Goal: Navigation & Orientation: Find specific page/section

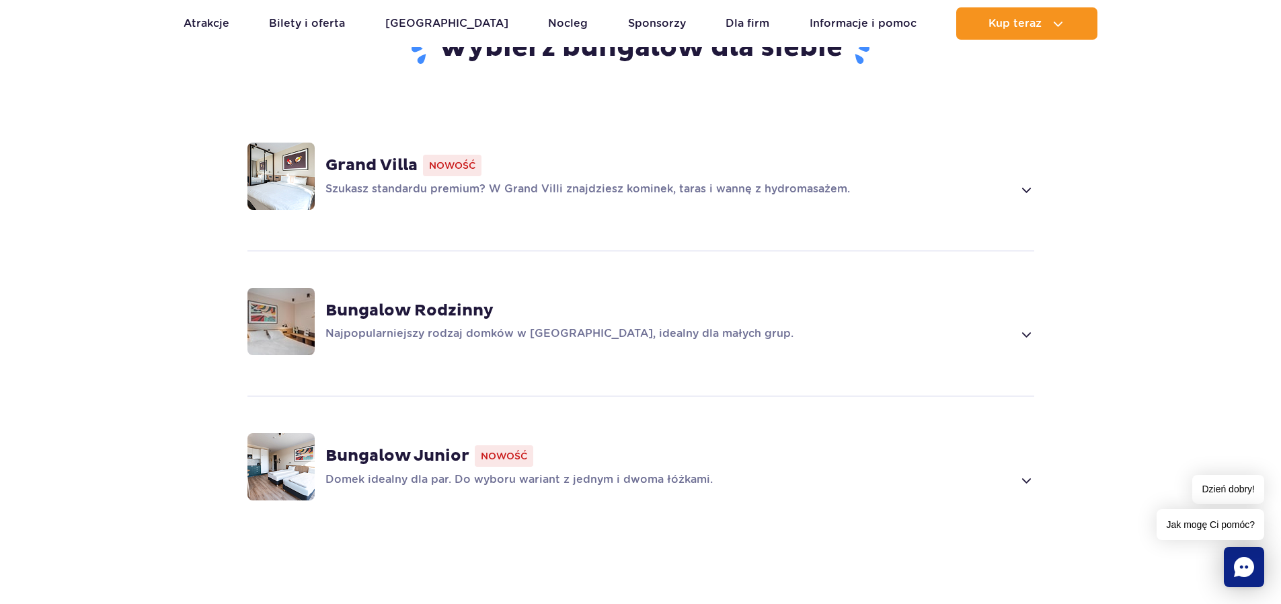
scroll to position [941, 0]
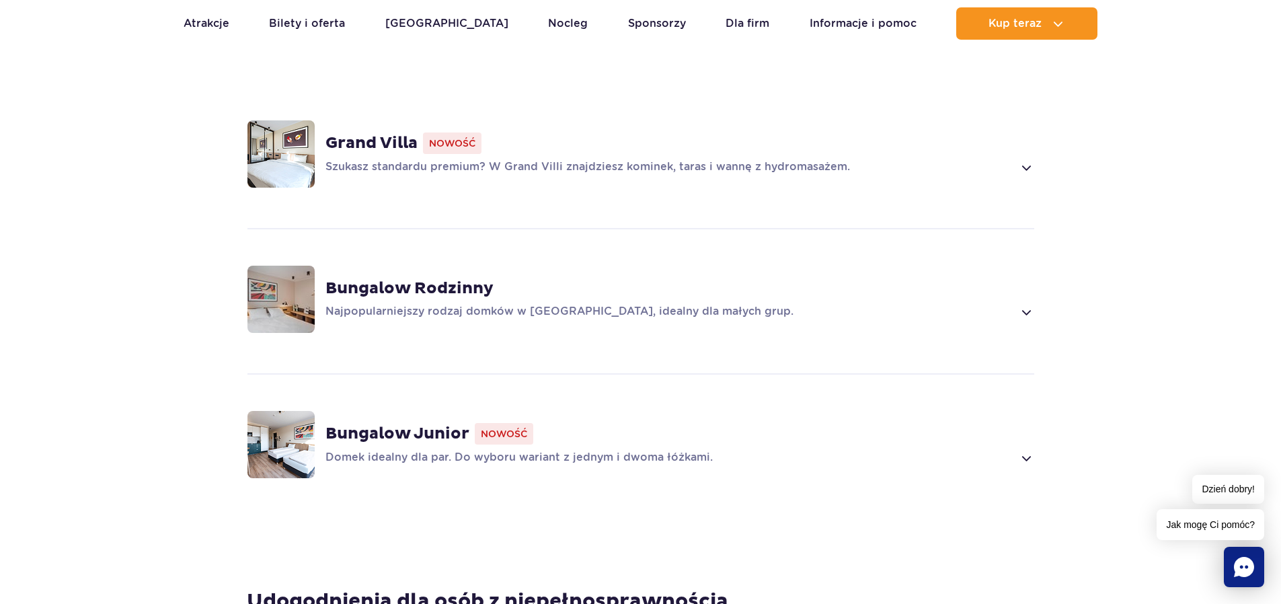
click at [734, 138] on div "Grand Villa Nowość Szukasz standardu premium? W Grand Villi znajdziesz kominek,…" at bounding box center [679, 153] width 709 height 43
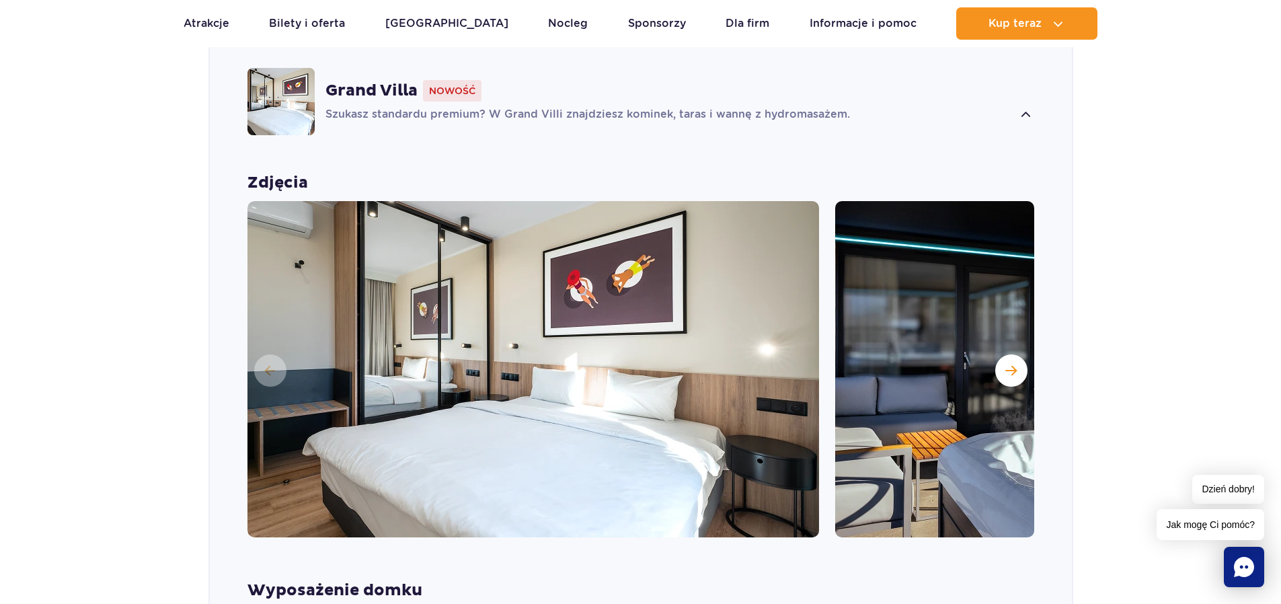
scroll to position [1076, 0]
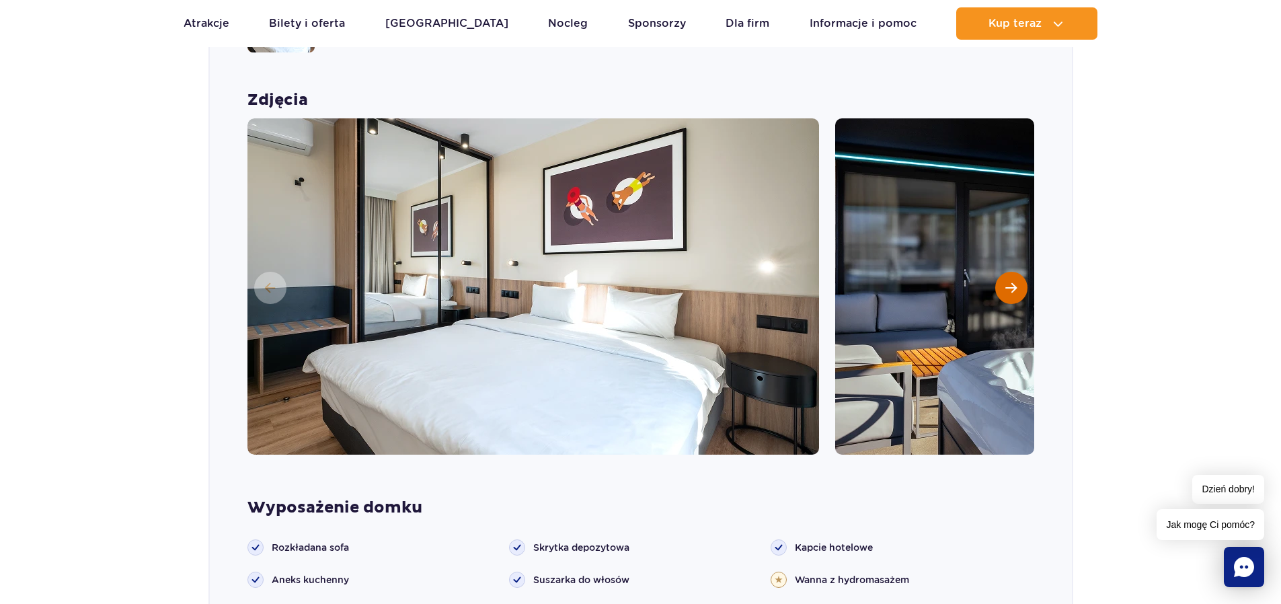
click at [1017, 272] on button "Następny slajd" at bounding box center [1011, 288] width 32 height 32
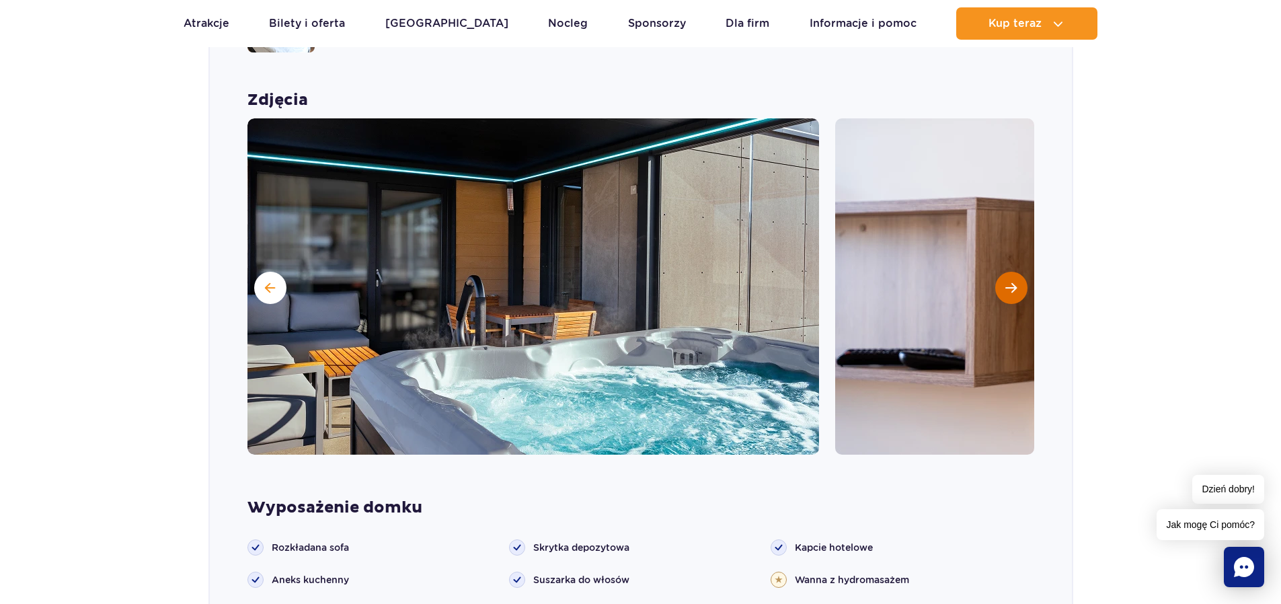
click at [1017, 272] on button "Następny slajd" at bounding box center [1011, 288] width 32 height 32
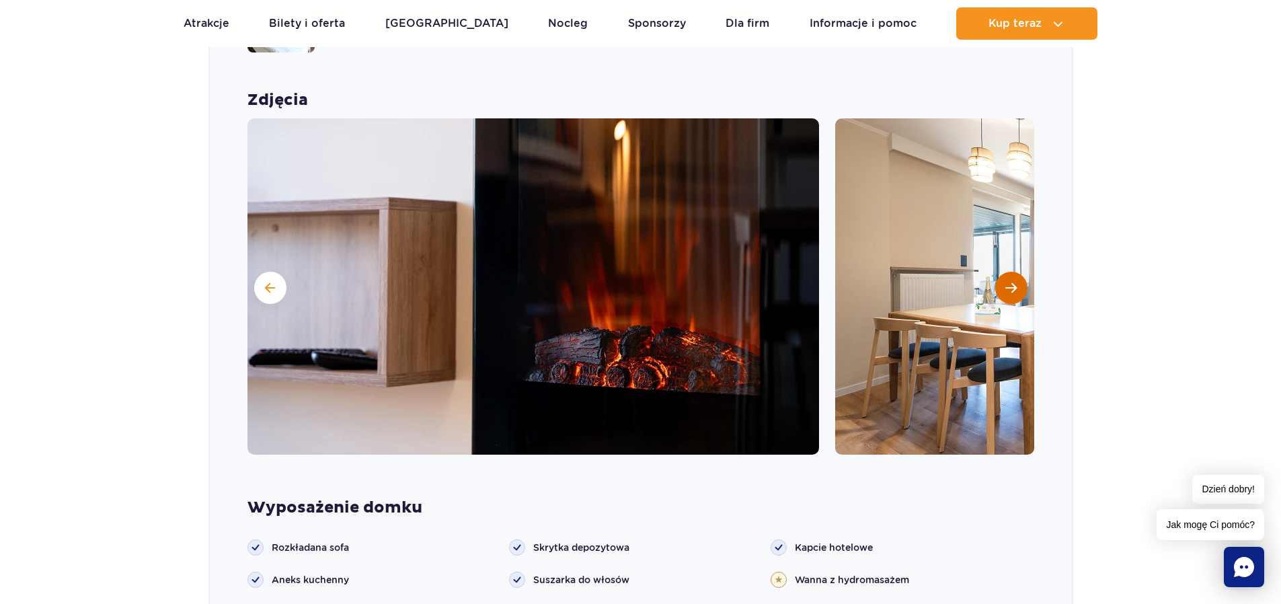
click at [1017, 272] on button "Następny slajd" at bounding box center [1011, 288] width 32 height 32
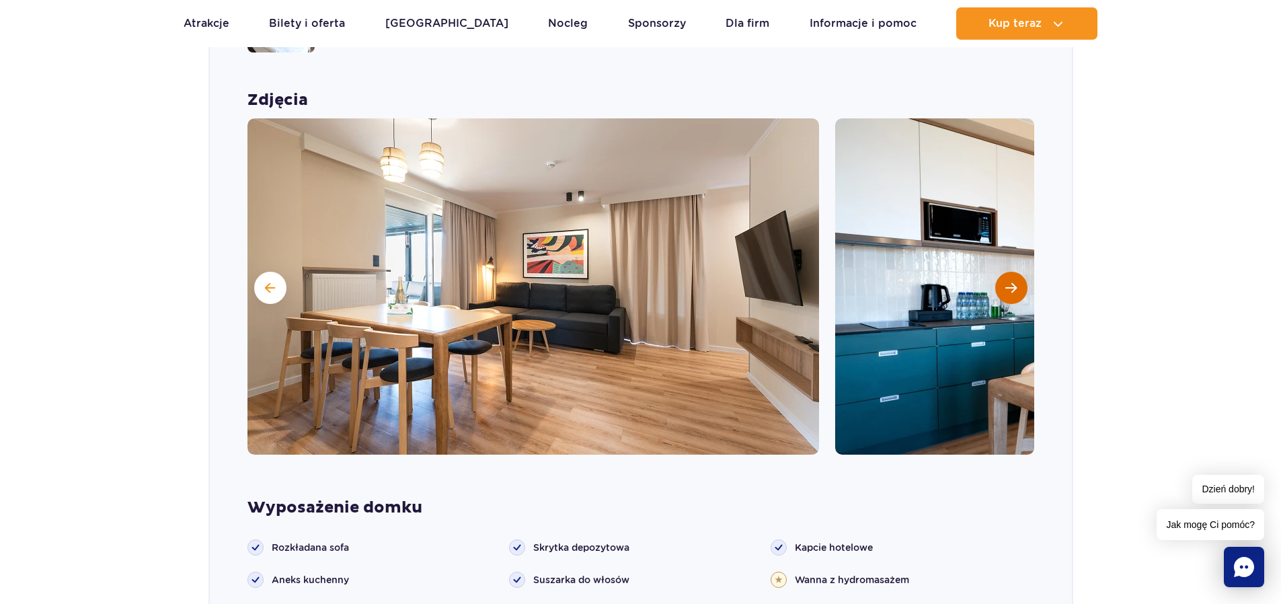
click at [1017, 272] on button "Następny slajd" at bounding box center [1011, 288] width 32 height 32
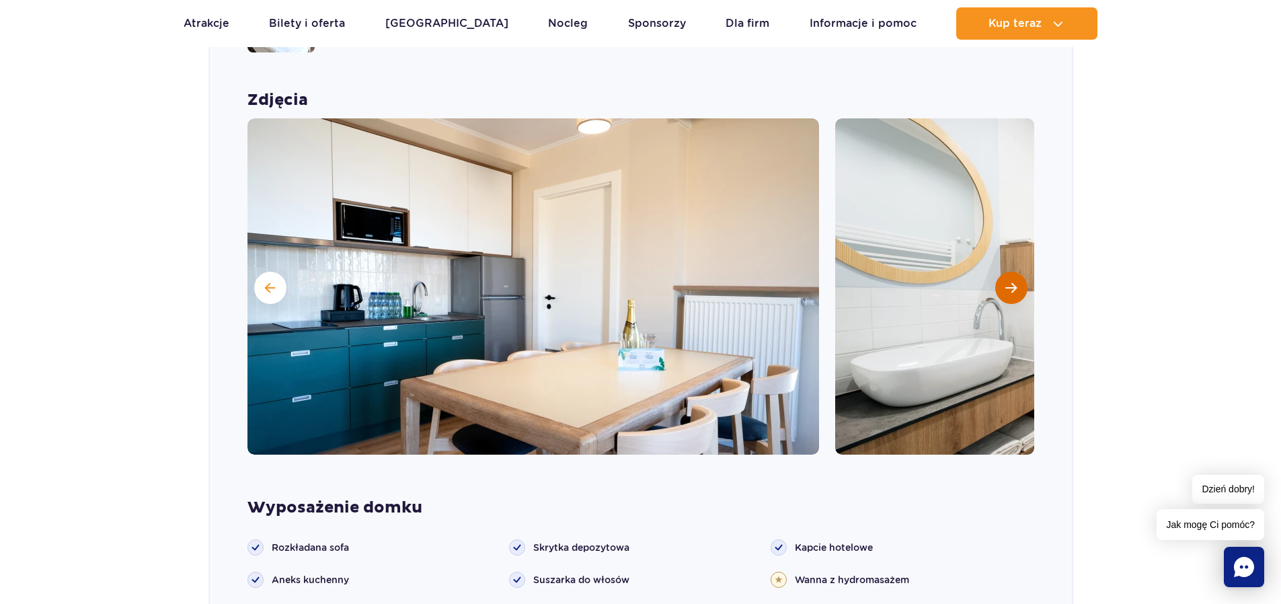
click at [1017, 272] on button "Następny slajd" at bounding box center [1011, 288] width 32 height 32
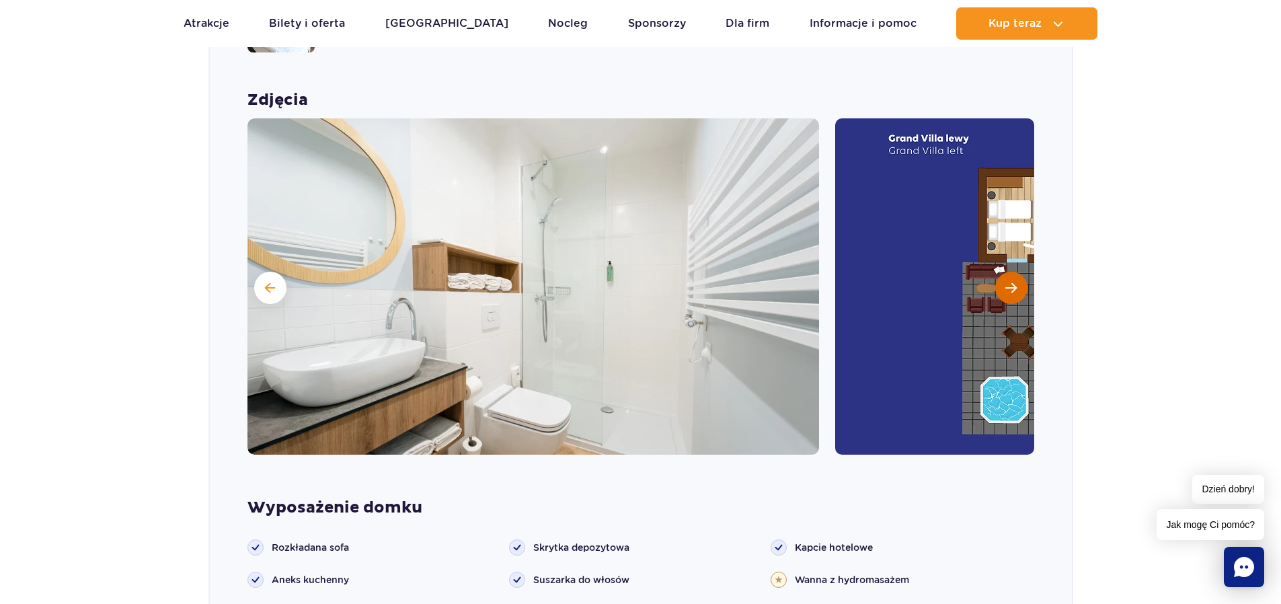
click at [1017, 272] on button "Następny slajd" at bounding box center [1011, 288] width 32 height 32
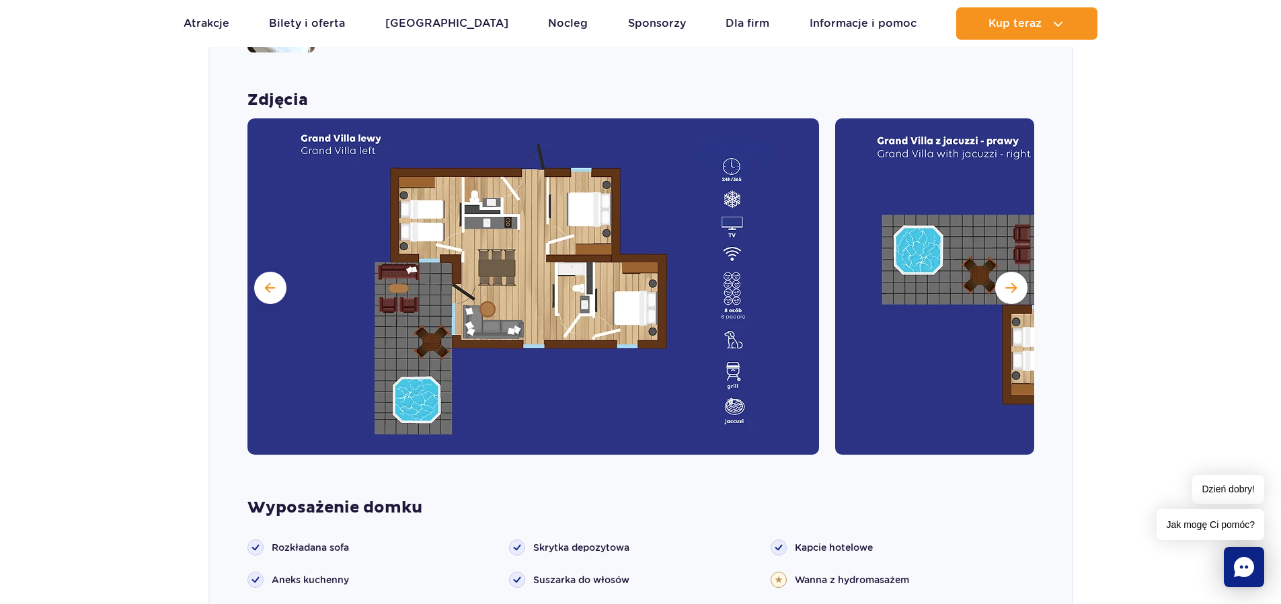
click at [721, 307] on img at bounding box center [532, 286] width 571 height 336
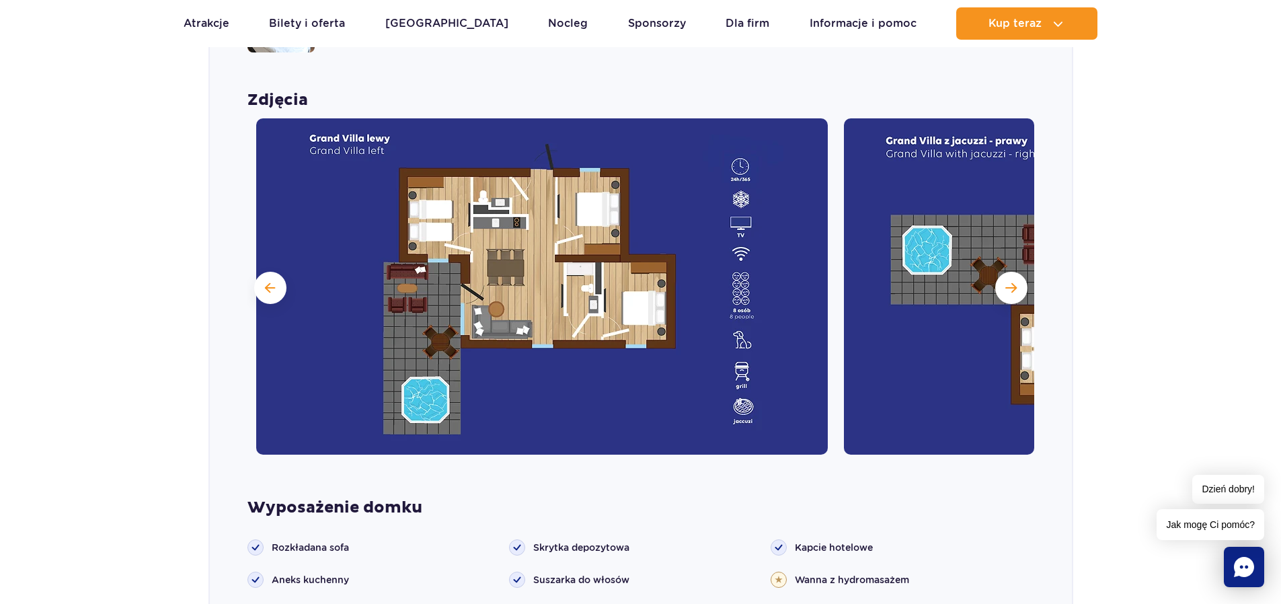
click at [736, 333] on img at bounding box center [541, 286] width 571 height 336
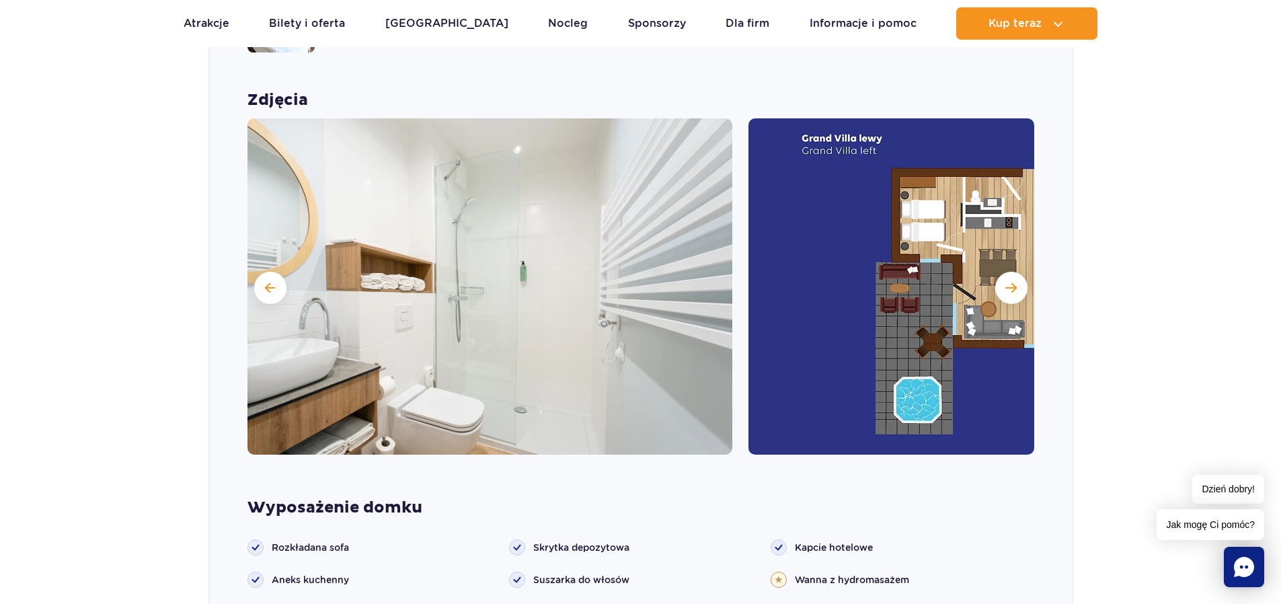
click at [514, 339] on img at bounding box center [446, 286] width 571 height 336
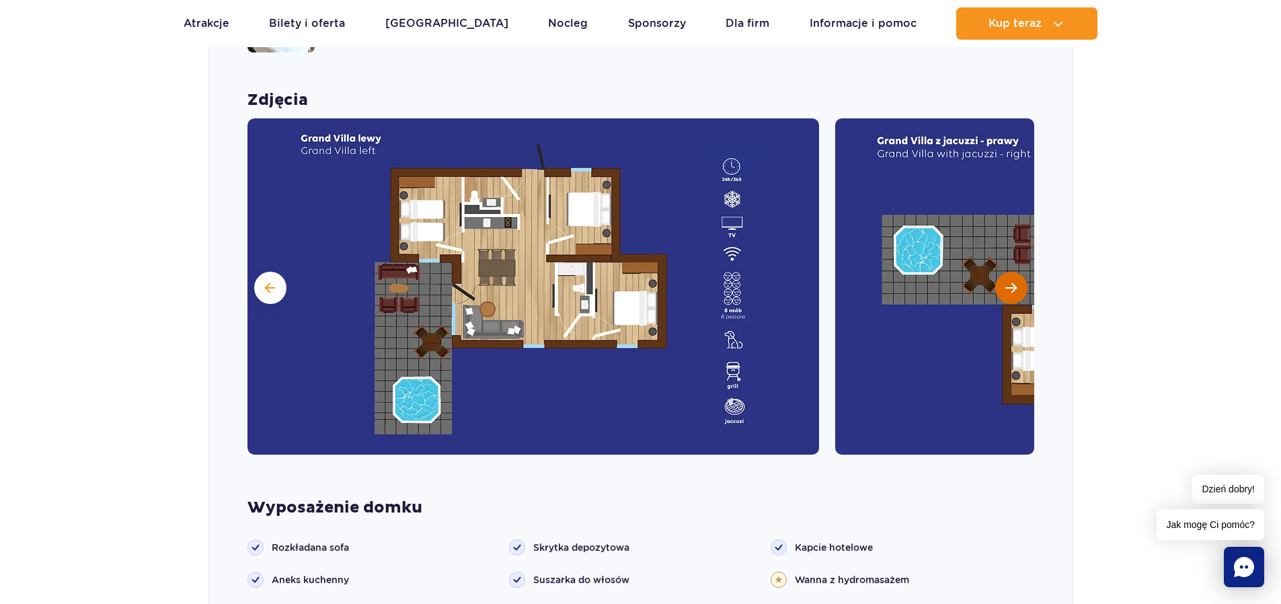
click at [1016, 274] on button "Następny slajd" at bounding box center [1011, 288] width 32 height 32
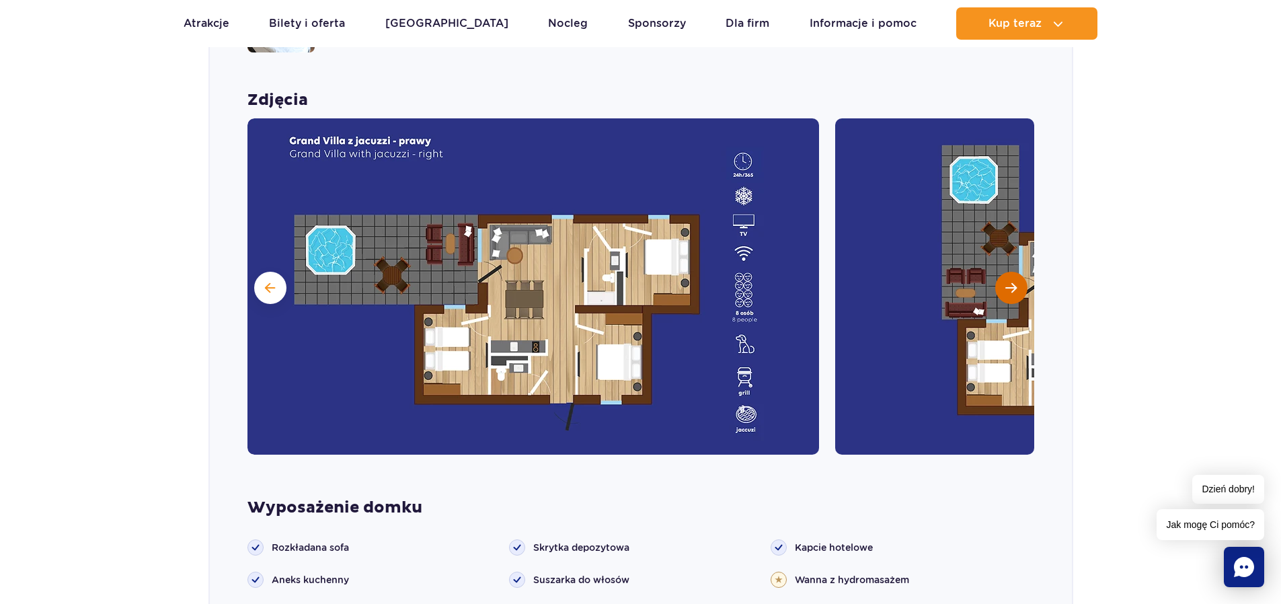
click at [1016, 274] on button "Następny slajd" at bounding box center [1011, 288] width 32 height 32
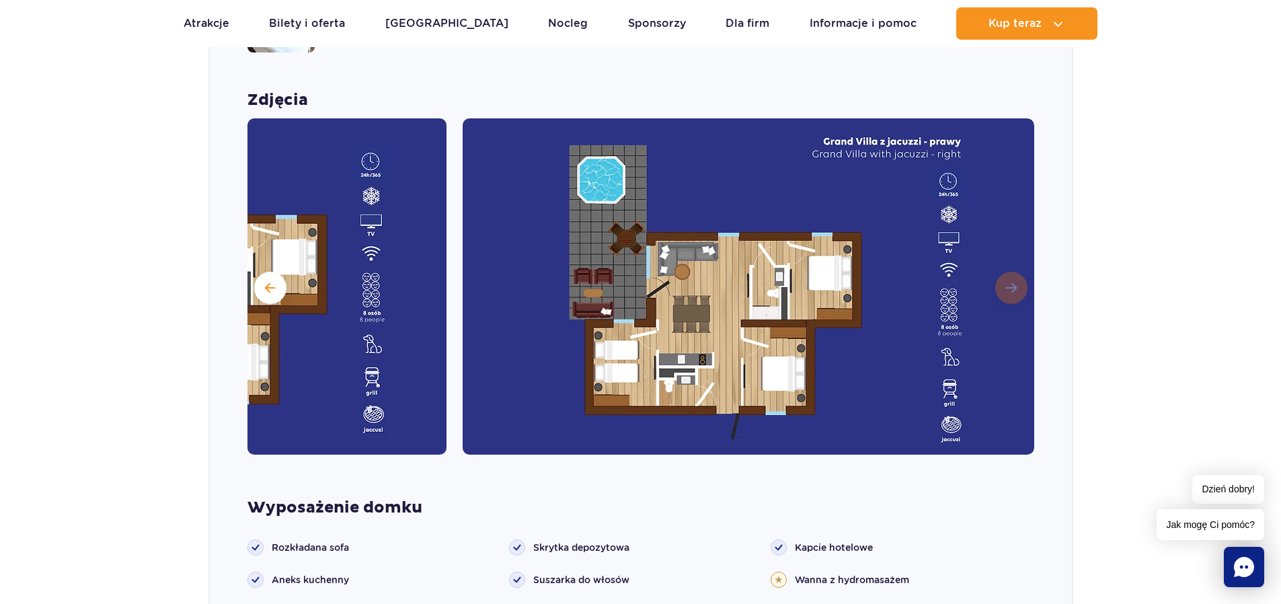
click at [1016, 274] on img at bounding box center [747, 286] width 571 height 336
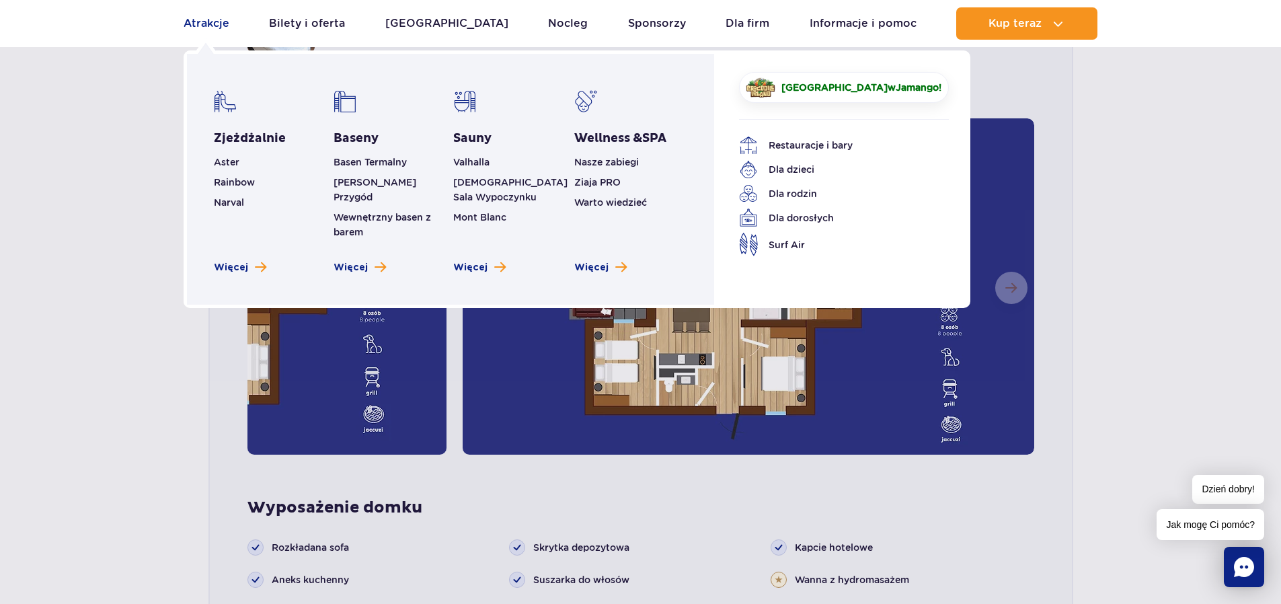
click at [210, 24] on link "Atrakcje" at bounding box center [207, 23] width 46 height 32
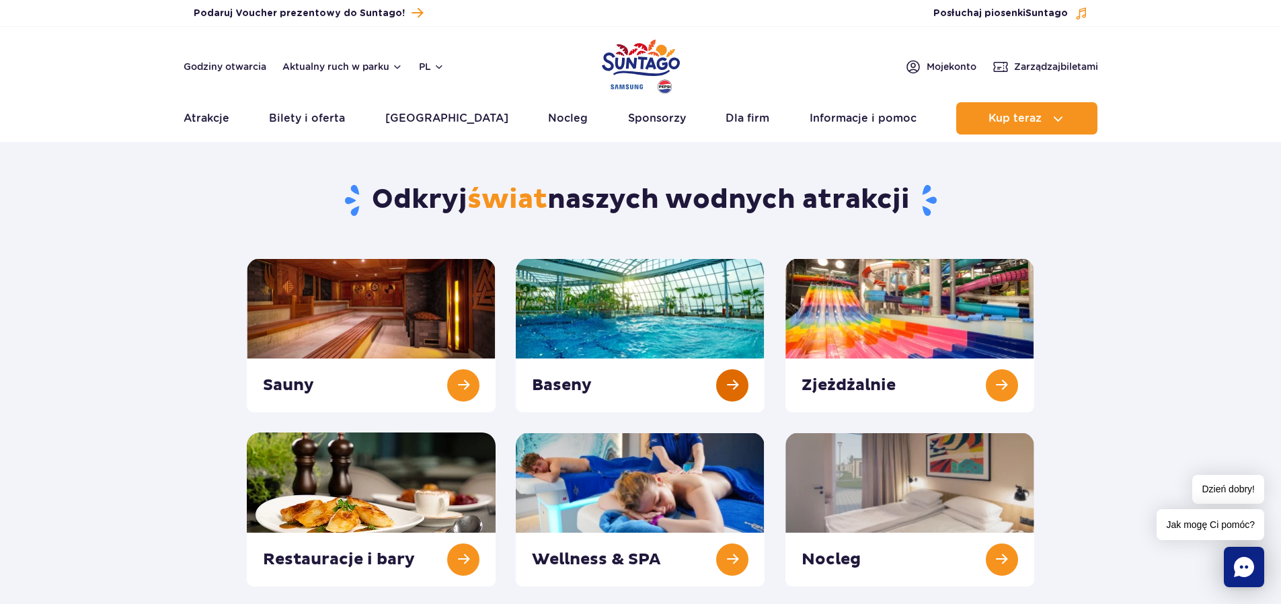
click at [743, 383] on link at bounding box center [640, 335] width 249 height 154
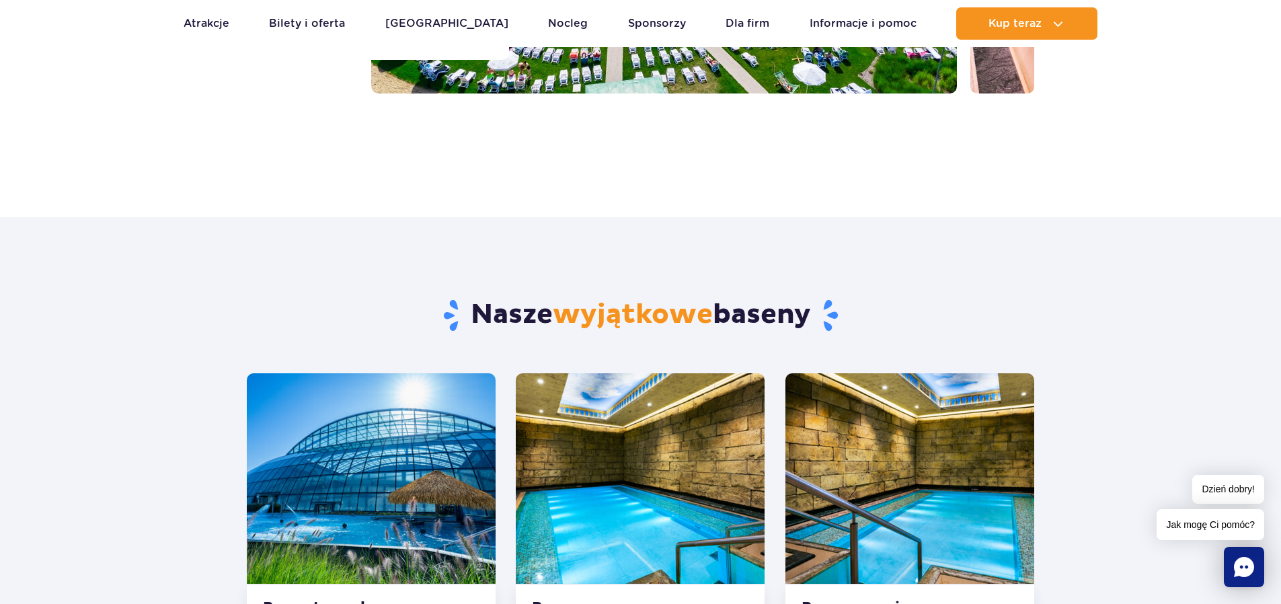
scroll to position [538, 0]
